Goal: Information Seeking & Learning: Learn about a topic

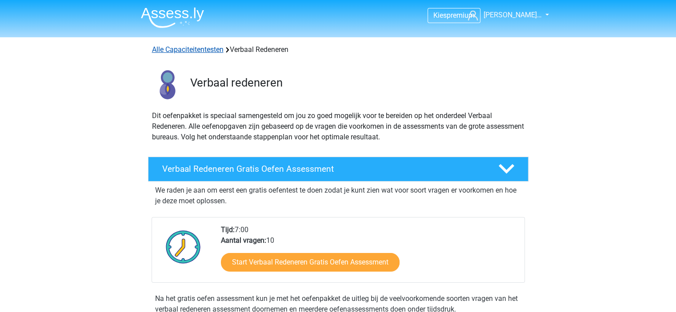
click at [212, 51] on link "Alle Capaciteitentesten" at bounding box center [188, 49] width 72 height 8
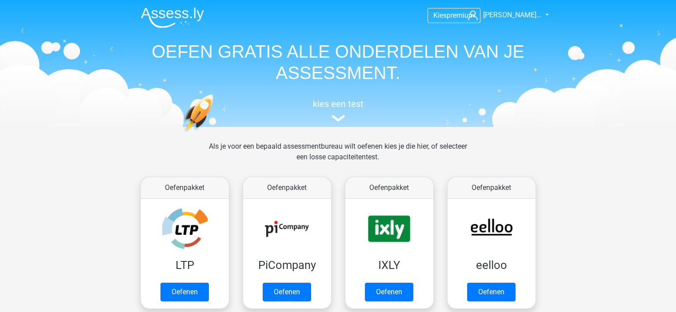
scroll to position [377, 0]
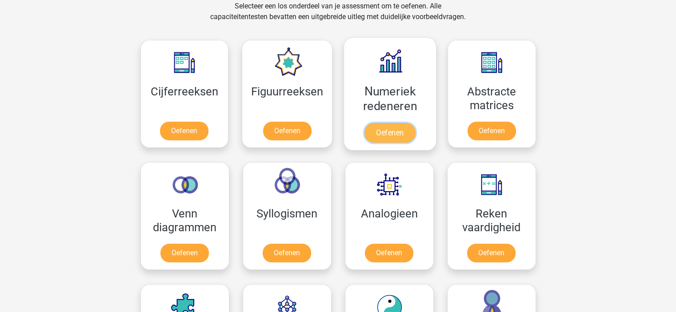
click at [404, 130] on link "Oefenen" at bounding box center [389, 133] width 51 height 20
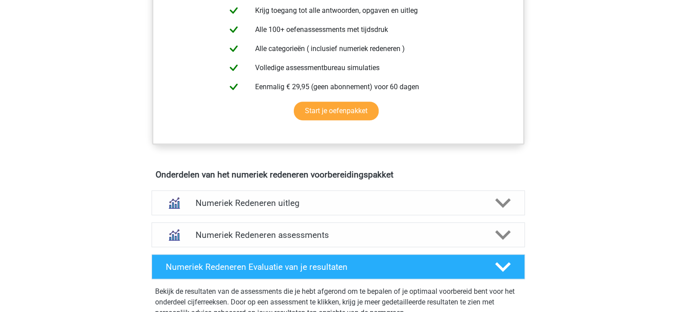
scroll to position [393, 0]
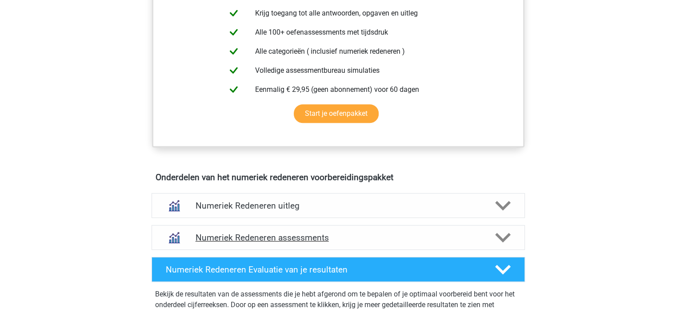
click at [495, 237] on icon at bounding box center [503, 238] width 16 height 16
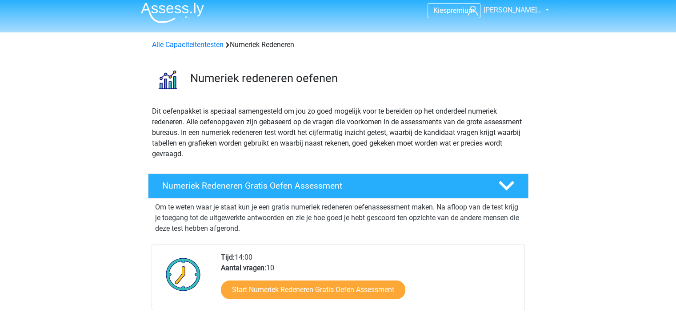
scroll to position [7, 0]
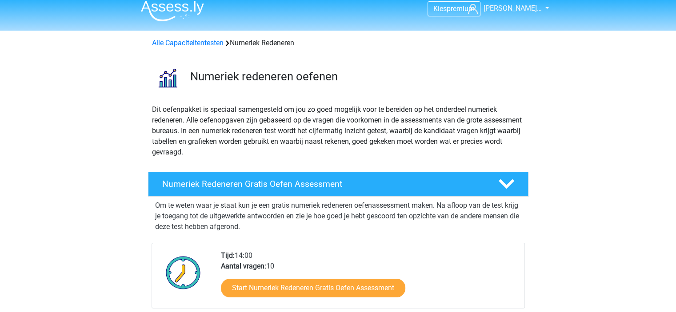
click at [203, 48] on div "Alle Capaciteitentesten Numeriek Redeneren" at bounding box center [338, 43] width 380 height 11
click at [201, 44] on link "Alle Capaciteitentesten" at bounding box center [188, 43] width 72 height 8
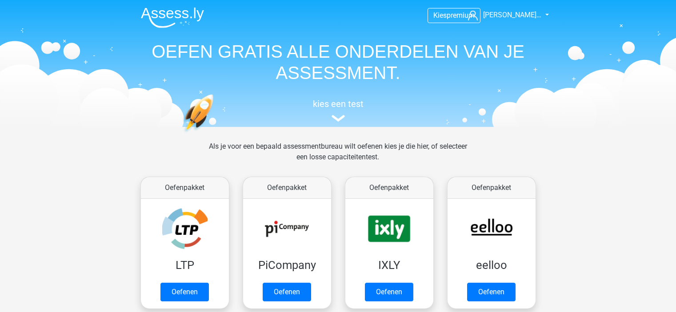
scroll to position [377, 0]
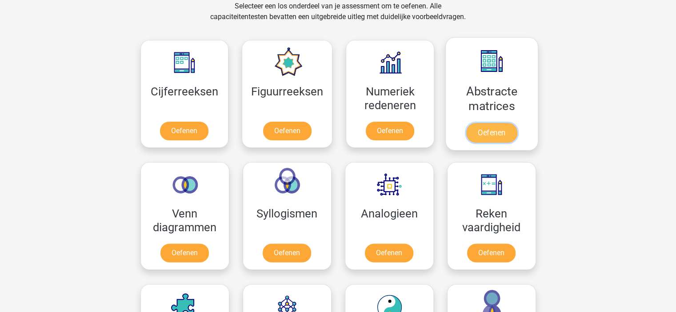
click at [476, 123] on link "Oefenen" at bounding box center [491, 133] width 51 height 20
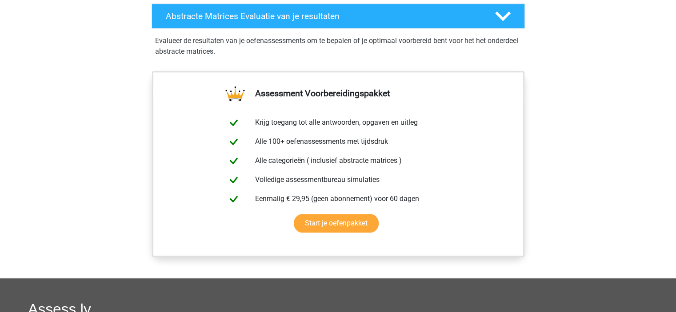
scroll to position [479, 0]
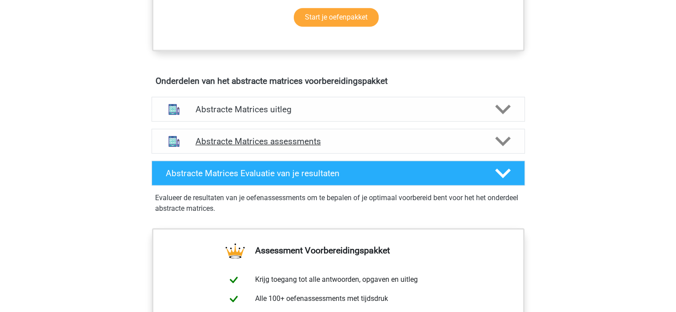
click at [512, 134] on div at bounding box center [502, 142] width 30 height 16
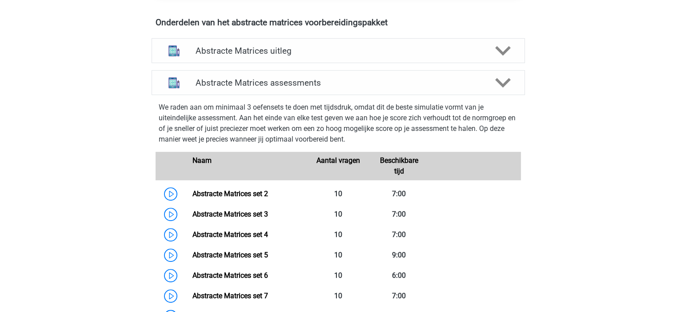
scroll to position [454, 0]
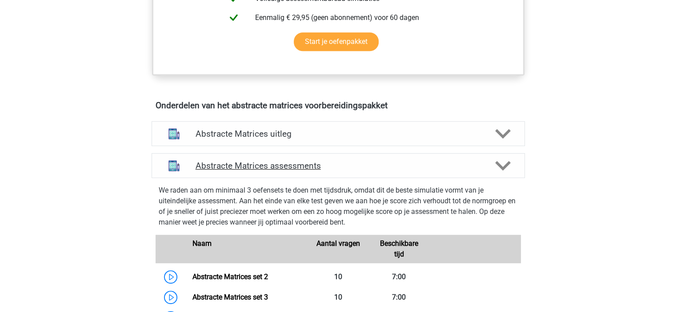
click at [505, 165] on polygon at bounding box center [503, 166] width 16 height 10
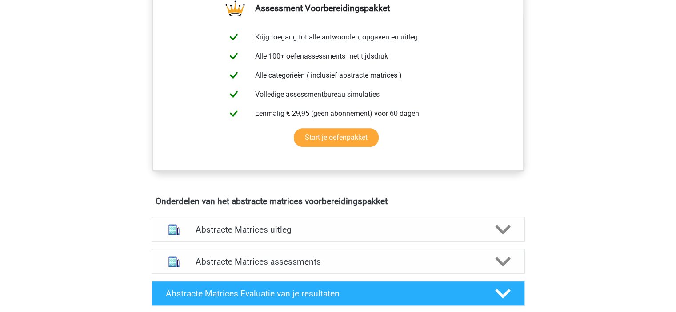
scroll to position [361, 0]
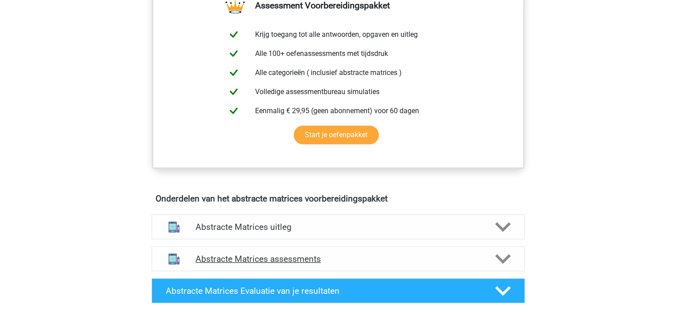
click at [505, 257] on polygon at bounding box center [503, 259] width 16 height 10
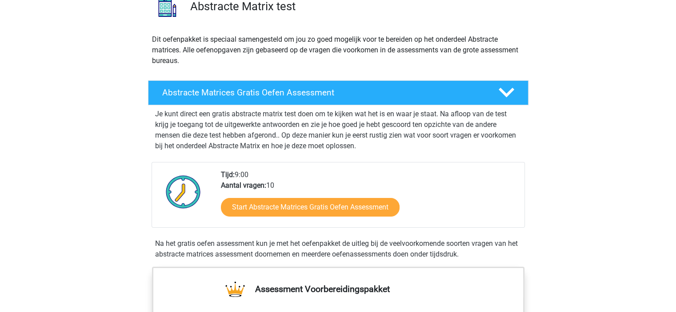
scroll to position [64, 0]
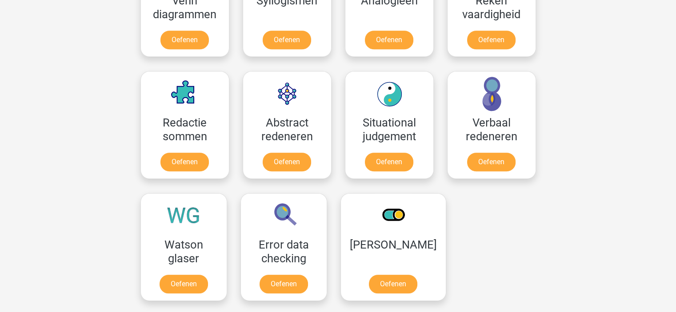
scroll to position [597, 0]
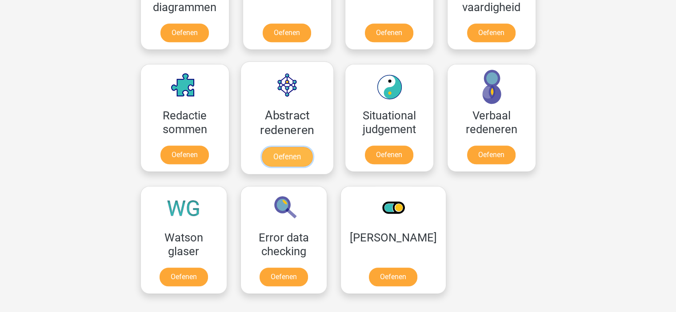
click at [293, 147] on link "Oefenen" at bounding box center [286, 157] width 51 height 20
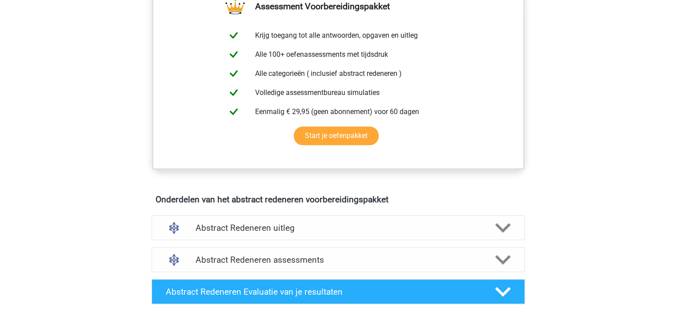
scroll to position [404, 0]
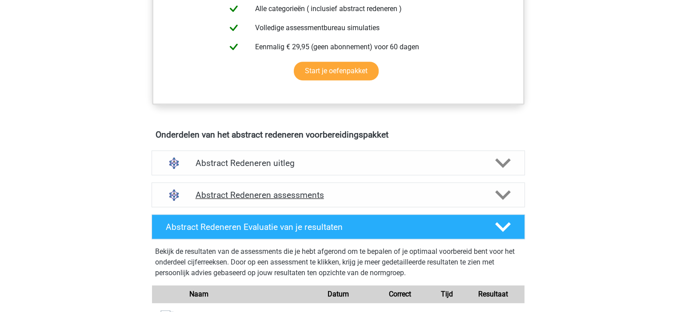
click at [502, 190] on icon at bounding box center [503, 196] width 16 height 16
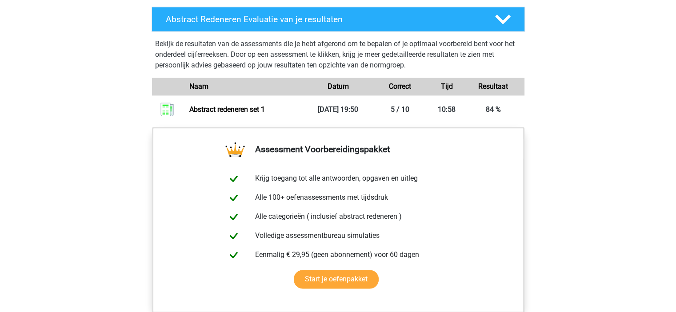
scroll to position [1042, 0]
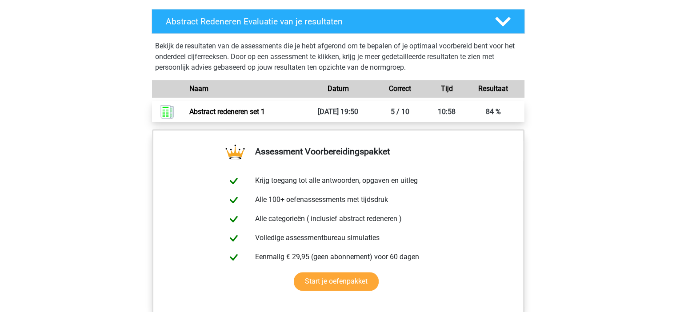
click at [265, 112] on link "Abstract redeneren set 1" at bounding box center [227, 112] width 76 height 8
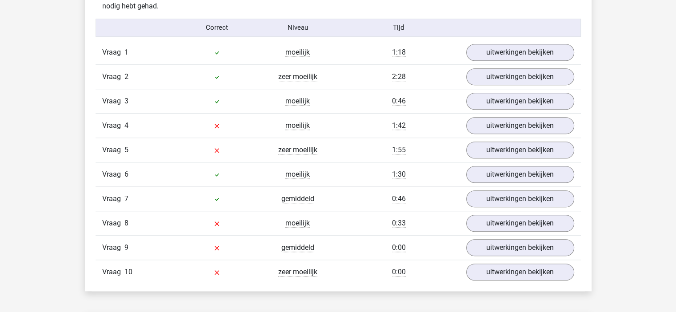
scroll to position [729, 0]
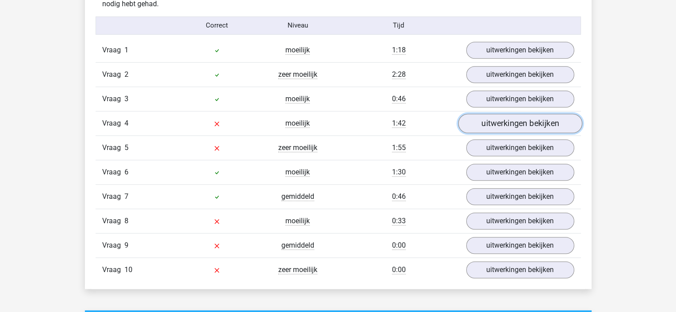
click at [512, 130] on link "uitwerkingen bekijken" at bounding box center [520, 124] width 124 height 20
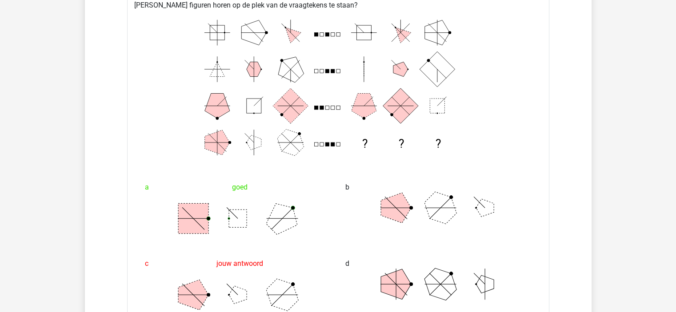
scroll to position [876, 0]
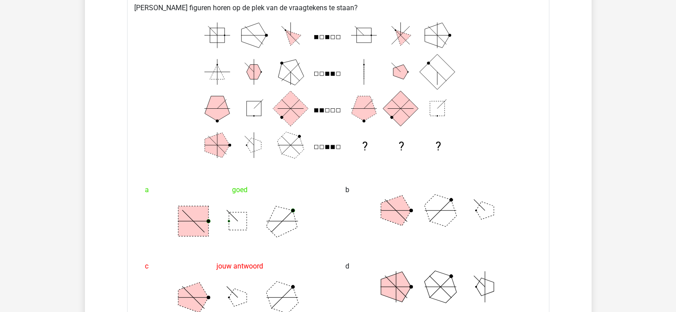
click at [590, 227] on div "Overzicht vragen In deze sectie vind je de antwoorden en uitwerkingen bij alle …" at bounding box center [338, 229] width 507 height 876
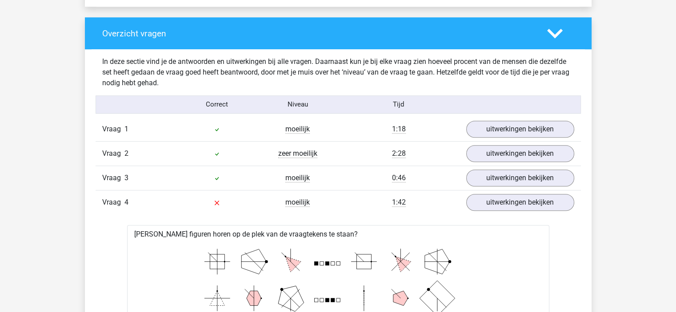
scroll to position [665, 0]
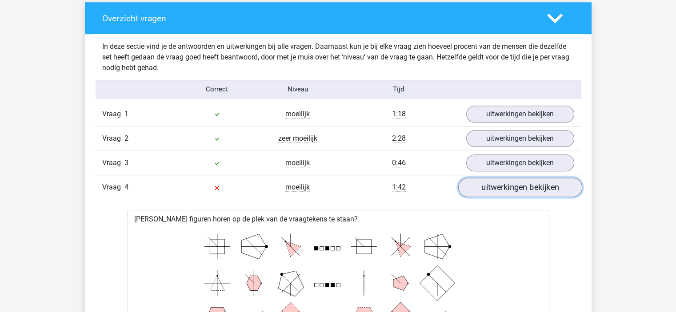
click at [533, 192] on link "uitwerkingen bekijken" at bounding box center [520, 188] width 124 height 20
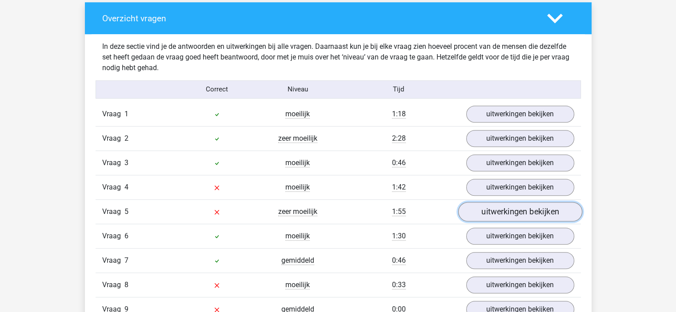
click at [536, 211] on link "uitwerkingen bekijken" at bounding box center [520, 212] width 124 height 20
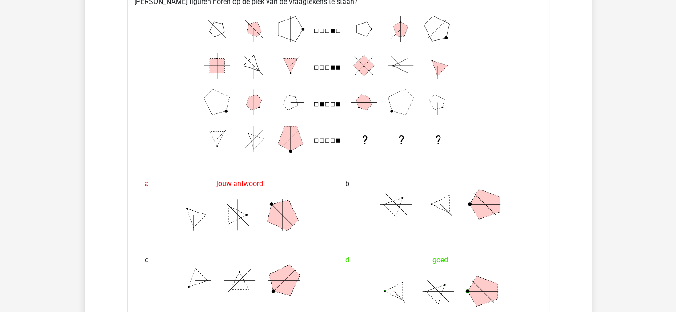
scroll to position [898, 0]
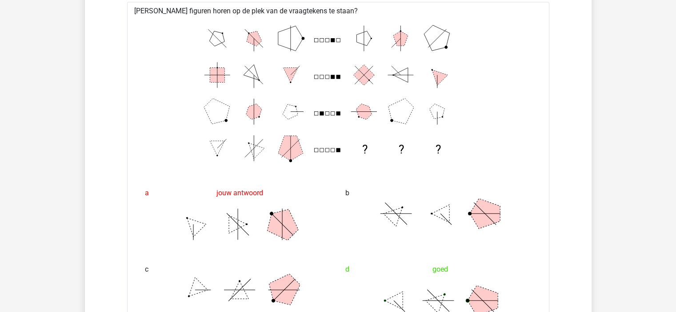
click at [584, 88] on div "In deze sectie vind je de antwoorden en uitwerkingen bij alle vragen. Daarnaast…" at bounding box center [338, 303] width 493 height 1004
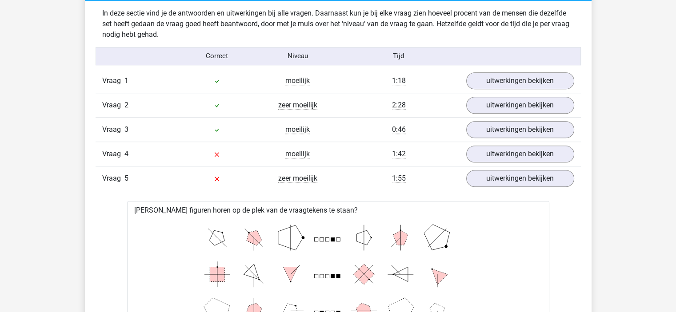
scroll to position [701, 0]
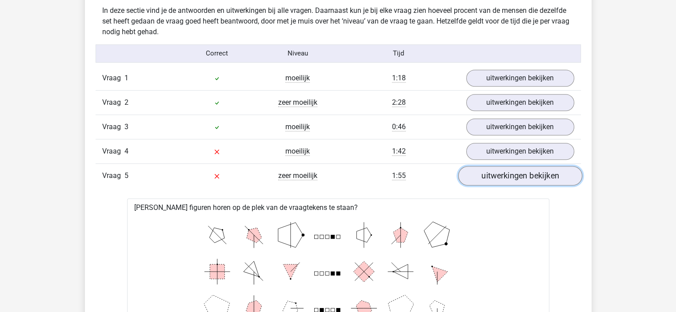
click at [549, 177] on link "uitwerkingen bekijken" at bounding box center [520, 176] width 124 height 20
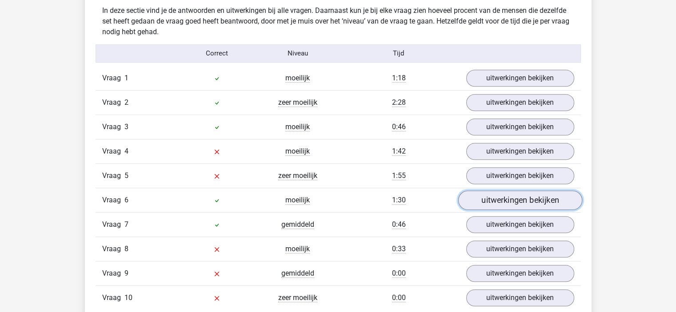
click at [549, 205] on link "uitwerkingen bekijken" at bounding box center [520, 201] width 124 height 20
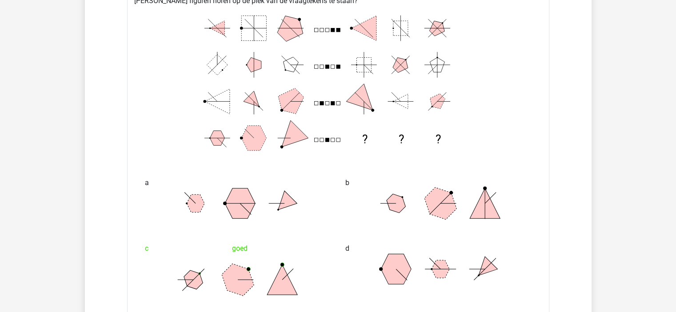
scroll to position [930, 0]
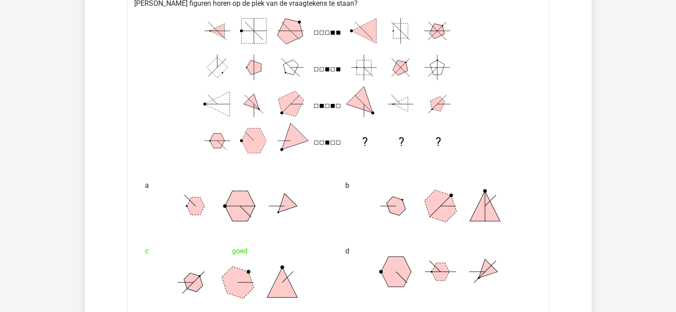
click at [589, 206] on div "Overzicht vragen In deze sectie vind je de antwoorden en uitwerkingen bij alle …" at bounding box center [338, 161] width 507 height 848
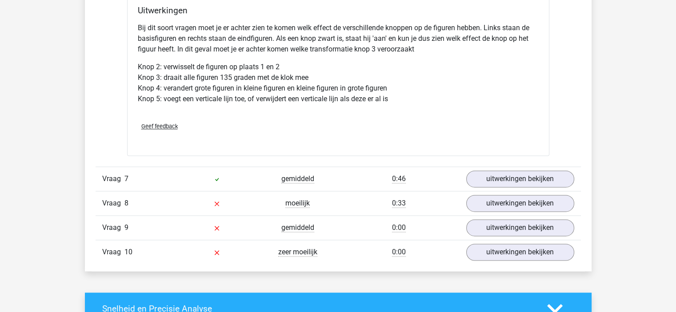
scroll to position [1264, 0]
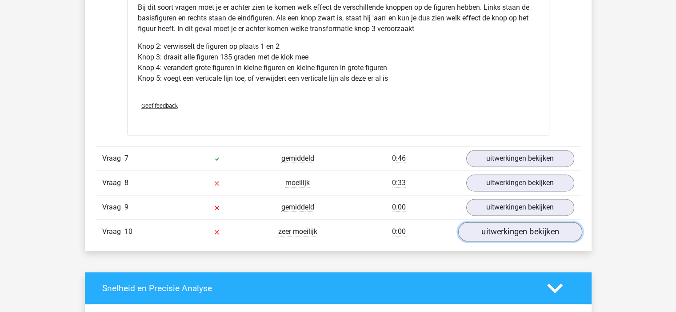
click at [524, 236] on link "uitwerkingen bekijken" at bounding box center [520, 232] width 124 height 20
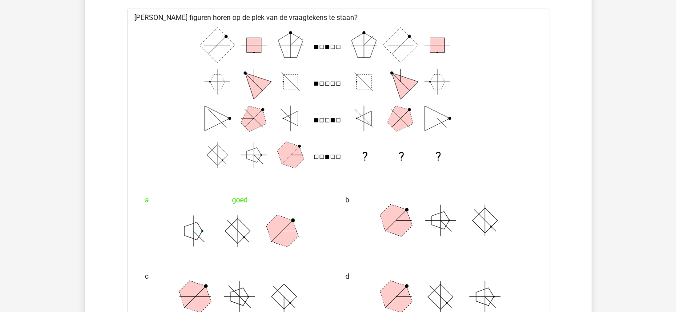
scroll to position [1521, 0]
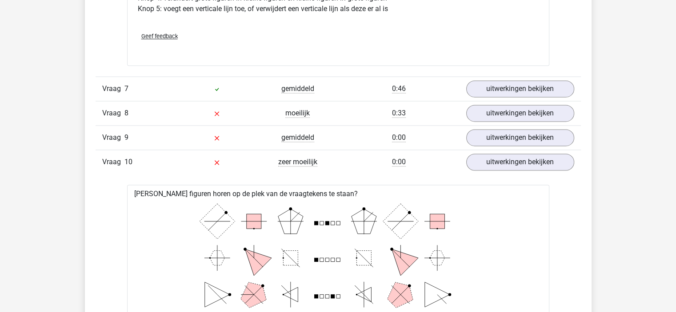
scroll to position [1342, 0]
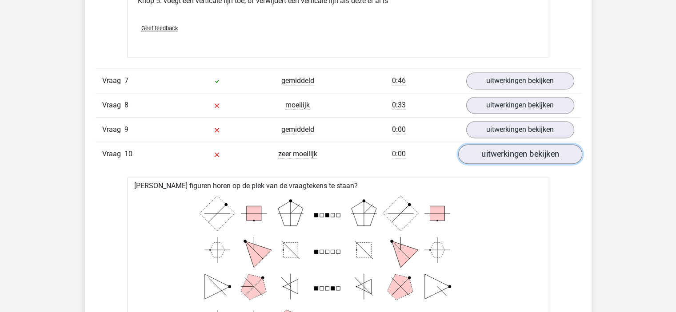
click at [540, 153] on link "uitwerkingen bekijken" at bounding box center [520, 154] width 124 height 20
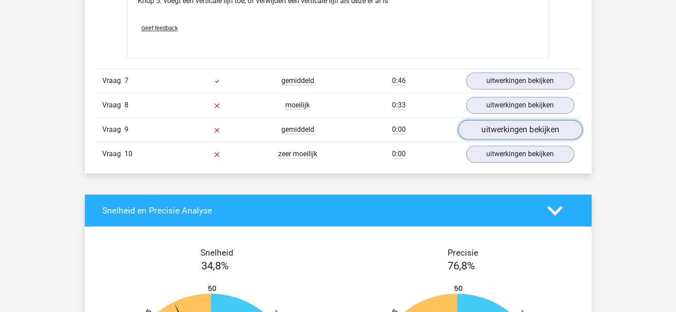
click at [532, 131] on link "uitwerkingen bekijken" at bounding box center [520, 130] width 124 height 20
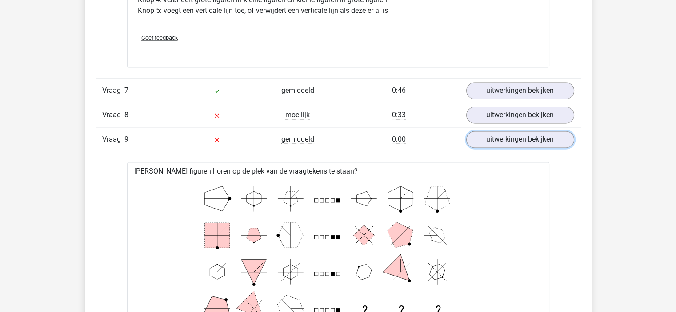
scroll to position [1223, 0]
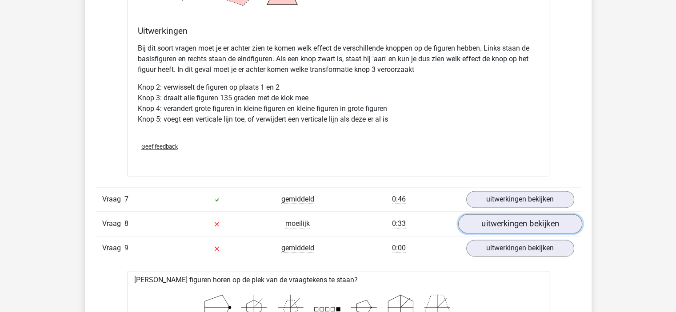
click at [514, 226] on link "uitwerkingen bekijken" at bounding box center [520, 224] width 124 height 20
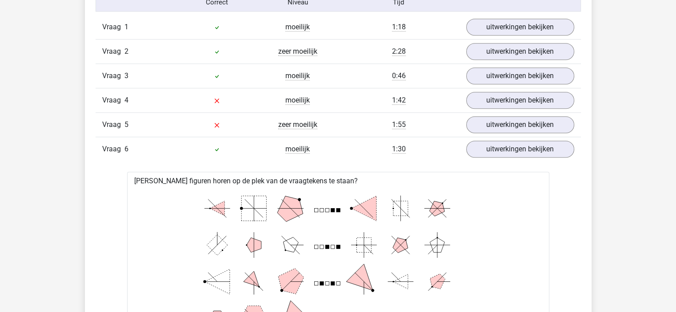
scroll to position [713, 0]
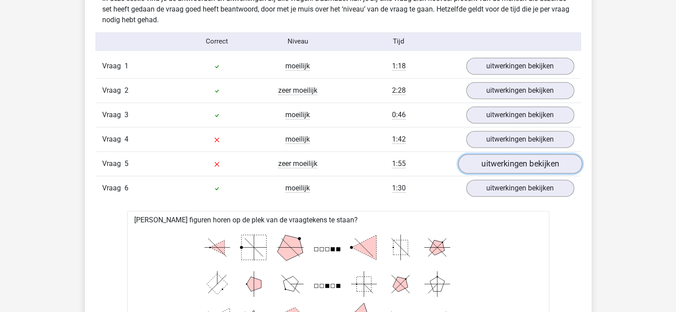
click at [495, 168] on link "uitwerkingen bekijken" at bounding box center [520, 164] width 124 height 20
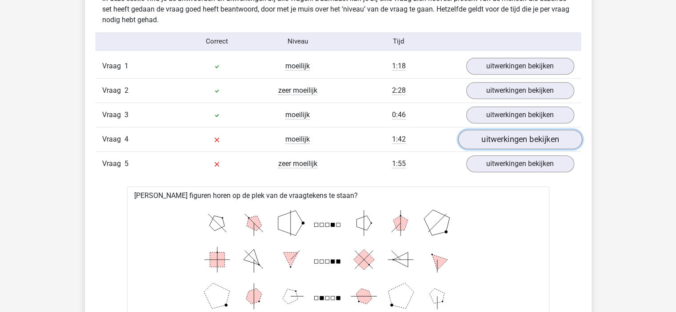
click at [501, 140] on link "uitwerkingen bekijken" at bounding box center [520, 140] width 124 height 20
